Goal: Navigation & Orientation: Find specific page/section

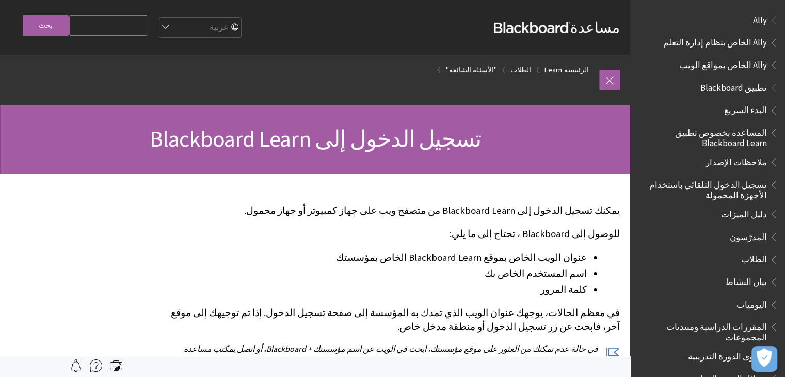
scroll to position [828, 0]
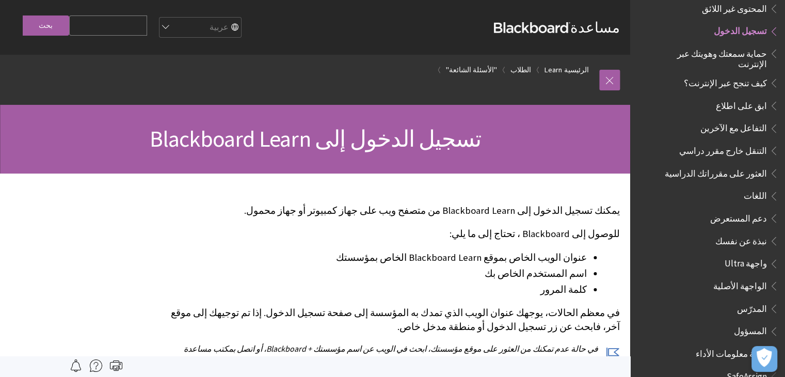
click at [738, 25] on span "تسجيل الدخول" at bounding box center [740, 30] width 53 height 14
drag, startPoint x: 0, startPoint y: 0, endPoint x: 738, endPoint y: 25, distance: 738.5
click at [738, 25] on span "تسجيل الدخول" at bounding box center [740, 30] width 53 height 14
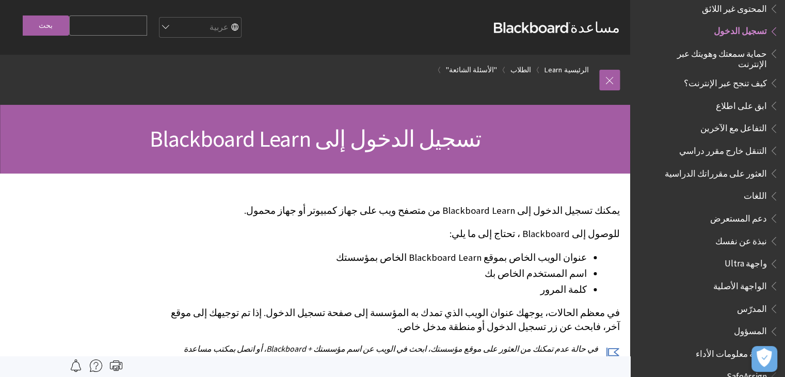
click at [738, 25] on span "تسجيل الدخول" at bounding box center [740, 30] width 53 height 14
click at [779, 22] on div "كل المنتجات Ally Ally الخاص بنظام إدارة التعلم Ally الخاص بمواقع الويب Ally All…" at bounding box center [707, 188] width 155 height 377
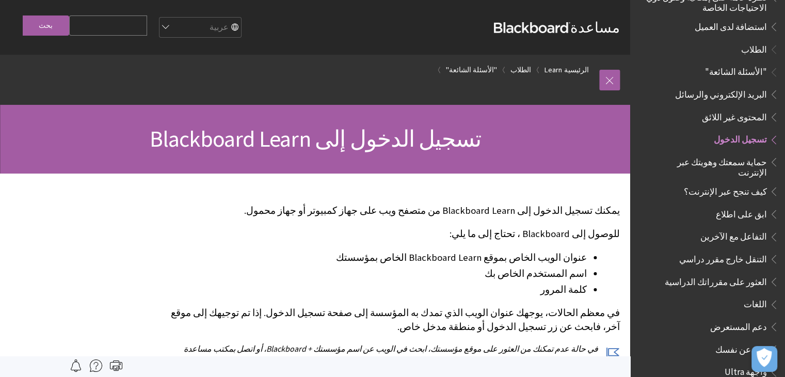
scroll to position [704, 0]
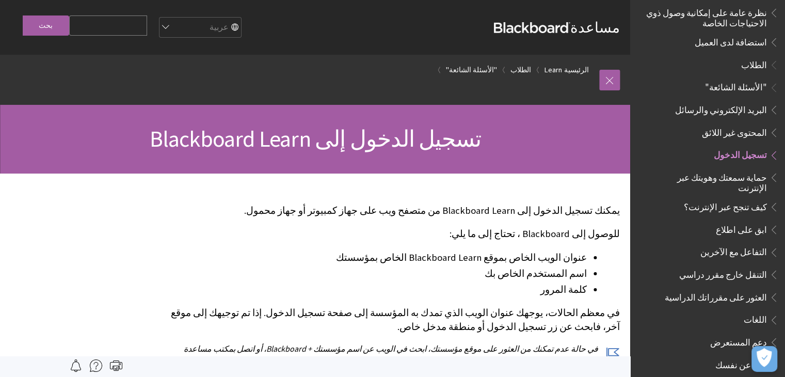
click at [741, 147] on span "تسجيل الدخول" at bounding box center [740, 154] width 53 height 14
